Goal: Task Accomplishment & Management: Manage account settings

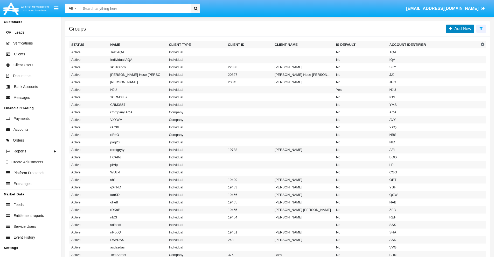
click at [461, 29] on span "Add New" at bounding box center [461, 28] width 19 height 4
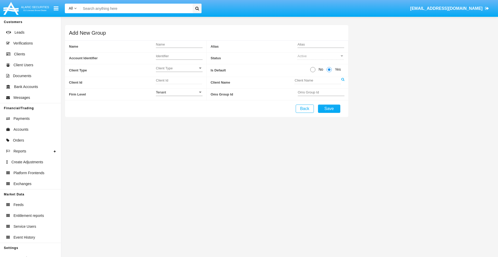
click at [320, 69] on span "No" at bounding box center [319, 69] width 9 height 5
click at [313, 72] on input "No" at bounding box center [312, 72] width 0 height 0
radio input "true"
click at [179, 68] on span "Client Type" at bounding box center [177, 68] width 42 height 4
click at [179, 81] on span "Company" at bounding box center [179, 81] width 47 height 10
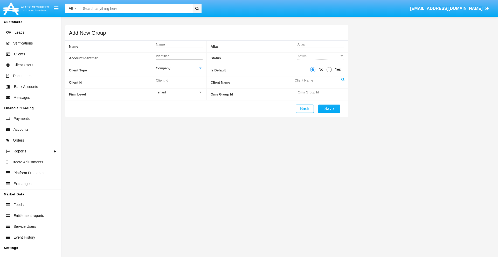
click at [342, 82] on link at bounding box center [342, 83] width 3 height 12
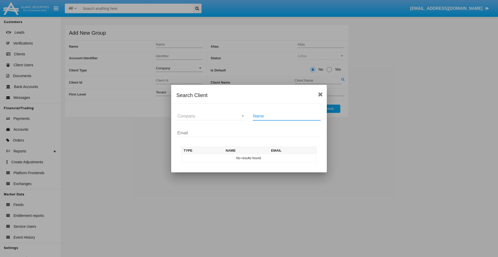
click at [286, 116] on input "Name" at bounding box center [287, 116] width 68 height 5
type input "FlashTurtles"
click at [253, 158] on td "FlashTurtles" at bounding box center [253, 158] width 54 height 8
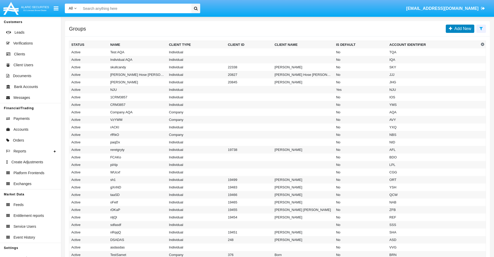
click at [461, 29] on span "Add New" at bounding box center [461, 28] width 19 height 4
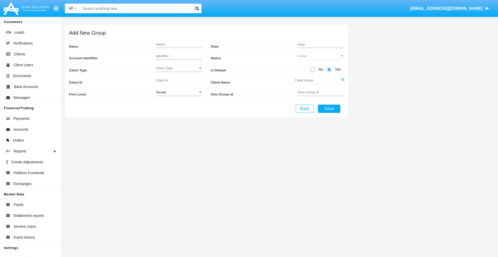
click at [320, 69] on span "No" at bounding box center [319, 69] width 9 height 5
click at [313, 72] on input "No" at bounding box center [312, 72] width 0 height 0
radio input "true"
click at [179, 68] on span "Client Type" at bounding box center [177, 68] width 42 height 4
click at [179, 71] on span "Individual" at bounding box center [179, 71] width 47 height 10
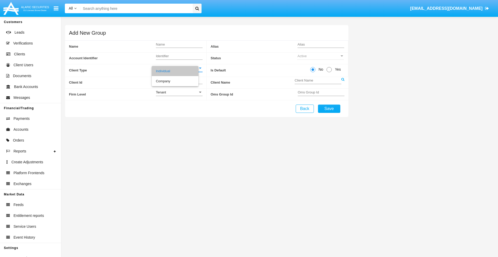
click at [342, 82] on link at bounding box center [342, 83] width 3 height 12
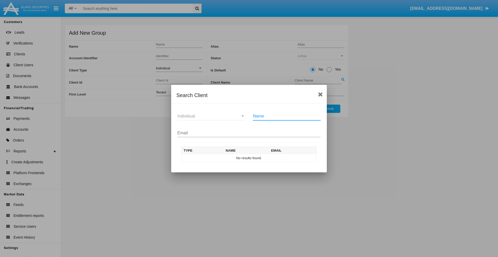
click at [249, 133] on input "Email" at bounding box center [248, 133] width 143 height 5
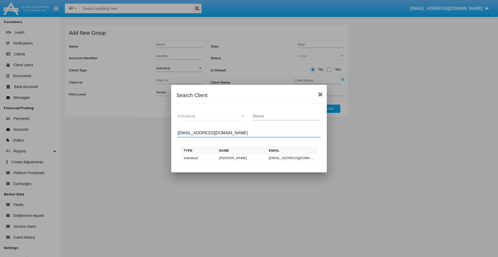
type input "test-user-snake@aqa.com"
click at [291, 158] on td "test-user-snake@aqa.com" at bounding box center [292, 158] width 50 height 8
